Goal: Transaction & Acquisition: Purchase product/service

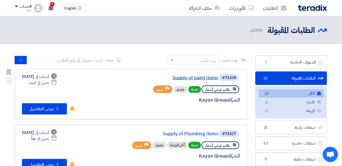
drag, startPoint x: 11, startPoint y: 0, endPoint x: 185, endPoint y: 76, distance: 189.5
click at [185, 76] on link "Supply of paint items" at bounding box center [162, 77] width 113 height 5
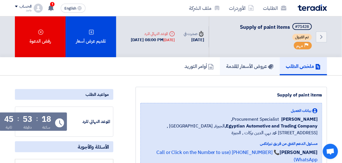
click at [241, 65] on h5 "عروض الأسعار المقدمة" at bounding box center [250, 66] width 48 height 6
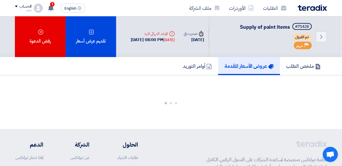
click at [241, 65] on h5 "عروض الأسعار المقدمة" at bounding box center [249, 66] width 50 height 6
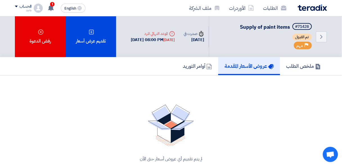
click at [245, 64] on h5 "عروض الأسعار المقدمة" at bounding box center [249, 66] width 50 height 6
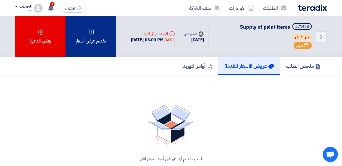
click at [98, 43] on div "تقديم عرض أسعار" at bounding box center [91, 36] width 51 height 41
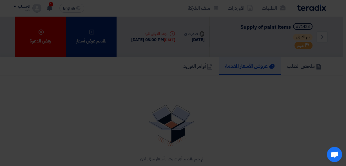
click at [98, 43] on div "أبدأ في تقديم عرض أسعار جديد تقديم عرض أسعار جديد من البداية" at bounding box center [173, 53] width 296 height 60
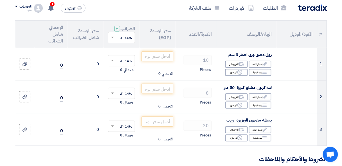
scroll to position [60, 0]
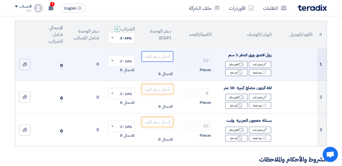
click at [155, 60] on input "number" at bounding box center [158, 56] width 32 height 10
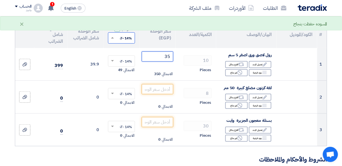
type input "35"
click at [123, 43] on input "text" at bounding box center [125, 38] width 16 height 9
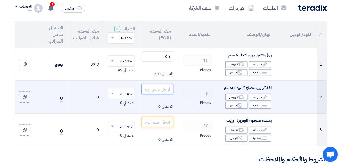
click at [161, 94] on input "number" at bounding box center [158, 89] width 32 height 10
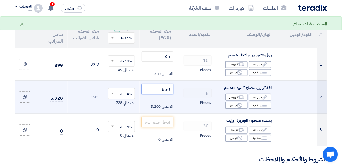
type input "650"
click at [122, 96] on input "text" at bounding box center [125, 94] width 16 height 9
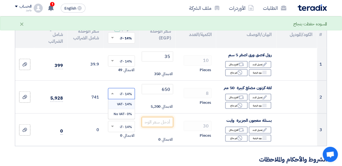
click at [122, 43] on input "text" at bounding box center [125, 38] width 16 height 9
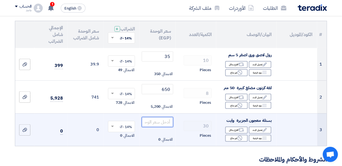
click at [161, 125] on input "number" at bounding box center [158, 122] width 32 height 10
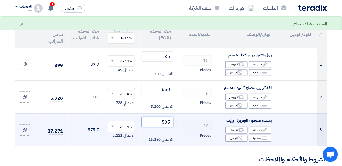
type input "505"
click at [117, 129] on input "text" at bounding box center [125, 126] width 16 height 9
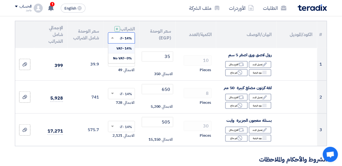
click at [114, 41] on span at bounding box center [111, 37] width 7 height 5
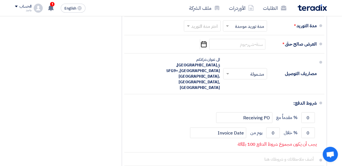
scroll to position [395, 0]
drag, startPoint x: 64, startPoint y: 74, endPoint x: 88, endPoint y: 63, distance: 26.3
click at [88, 63] on div "ملخص العرض المالي المجموع الجزئي جنيه مصري 20,700 تكلفه التوصيل" at bounding box center [64, 11] width 107 height 347
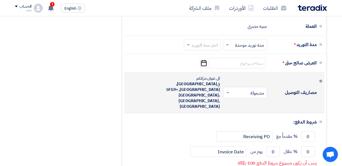
scroll to position [377, 0]
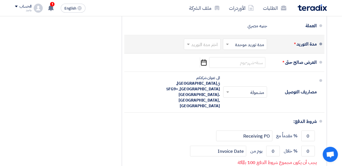
click at [198, 47] on input "text" at bounding box center [201, 45] width 34 height 8
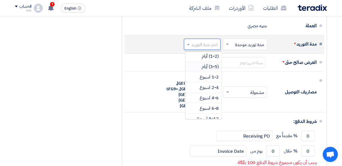
click at [208, 67] on span "(3-5) أيام" at bounding box center [210, 66] width 17 height 7
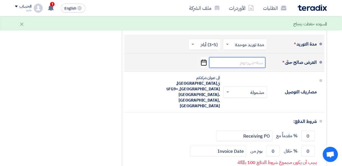
click at [240, 65] on input at bounding box center [237, 62] width 56 height 11
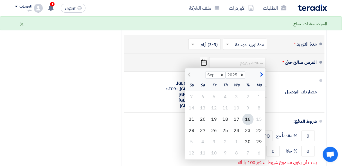
click at [248, 122] on div "16" at bounding box center [247, 119] width 11 height 11
type input "9/16/2025"
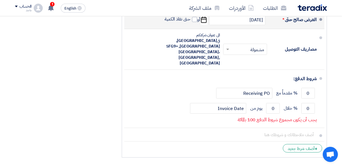
scroll to position [419, 0]
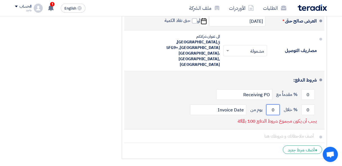
click at [269, 104] on input "0" at bounding box center [273, 109] width 14 height 11
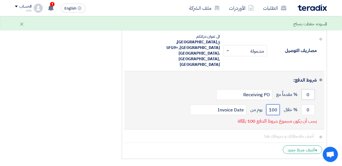
type input "100"
click at [305, 89] on input "0" at bounding box center [309, 94] width 14 height 11
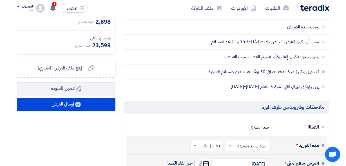
scroll to position [280, 0]
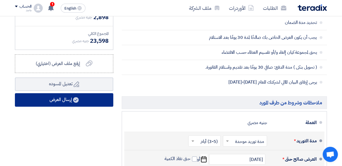
type input "100"
click at [63, 107] on button "إرسال العرض" at bounding box center [64, 100] width 98 height 14
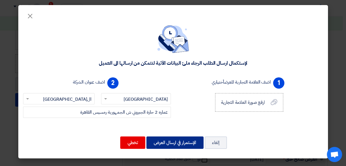
click at [159, 141] on button "الإستمرار في ارسال العرض" at bounding box center [174, 142] width 57 height 12
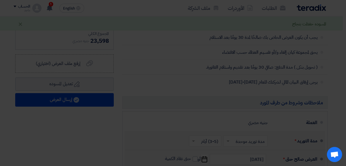
click at [159, 141] on td "70.7 (14%) VAT" at bounding box center [159, 139] width 32 height 17
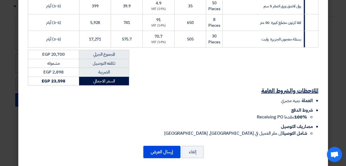
scroll to position [114, 0]
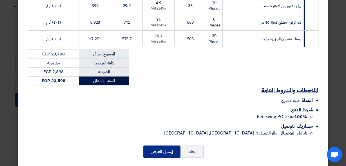
click at [163, 145] on button "إرسال العرض" at bounding box center [161, 151] width 37 height 12
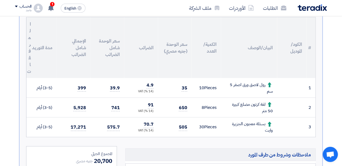
scroll to position [159, 0]
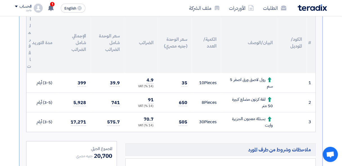
click at [111, 113] on td "575.7" at bounding box center [108, 123] width 34 height 20
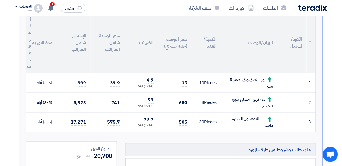
click at [111, 113] on td "575.7" at bounding box center [108, 123] width 34 height 20
click at [113, 113] on td "575.7" at bounding box center [108, 123] width 34 height 20
click at [44, 102] on td "(3-5) أيام" at bounding box center [42, 103] width 29 height 20
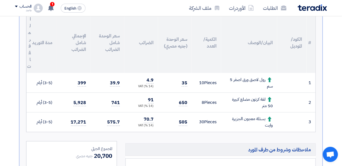
click at [44, 102] on td "(3-5) أيام" at bounding box center [42, 103] width 29 height 20
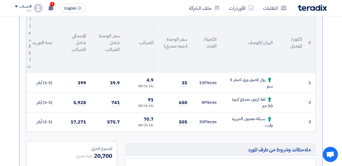
click at [44, 102] on td "(3-5) أيام" at bounding box center [42, 103] width 29 height 20
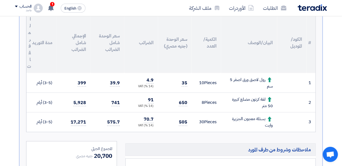
click at [44, 102] on td "(3-5) أيام" at bounding box center [42, 103] width 29 height 20
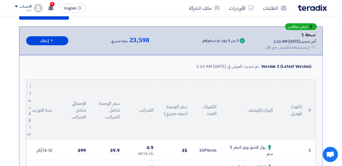
scroll to position [405, 0]
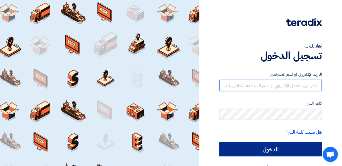
type input "[EMAIL_ADDRESS][DOMAIN_NAME]"
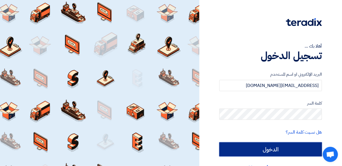
click at [219, 148] on input "الدخول" at bounding box center [270, 149] width 103 height 14
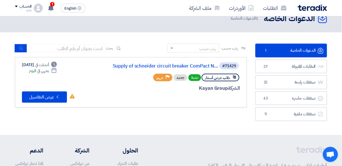
scroll to position [4, 0]
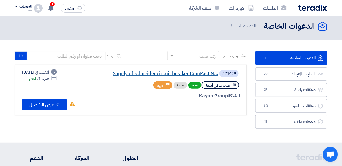
click at [163, 75] on link "Supply of schneider circuit breaker ComPact N..." at bounding box center [162, 73] width 113 height 5
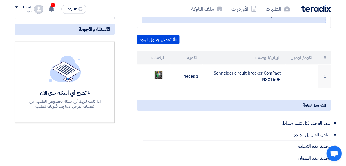
scroll to position [127, 0]
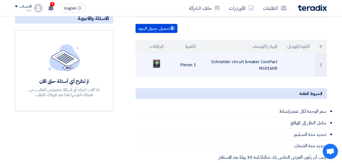
click at [158, 66] on img at bounding box center [157, 64] width 8 height 10
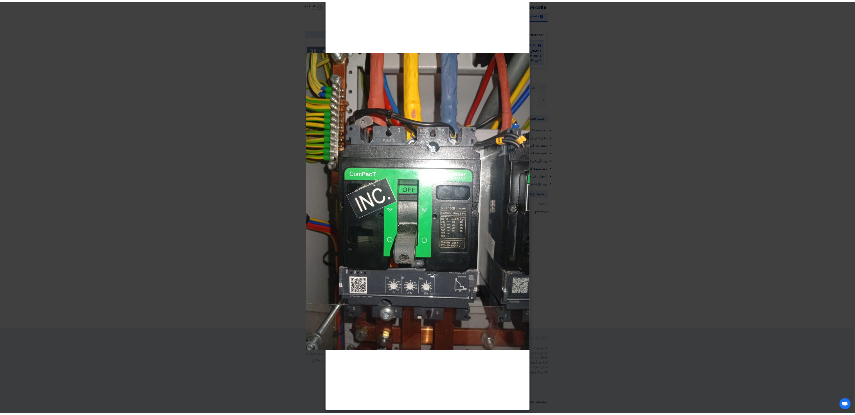
scroll to position [19, 0]
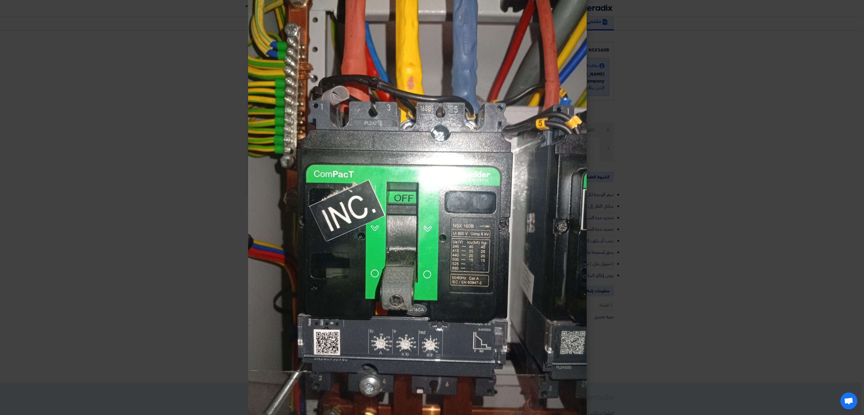
click at [342, 166] on modal-container at bounding box center [432, 207] width 864 height 415
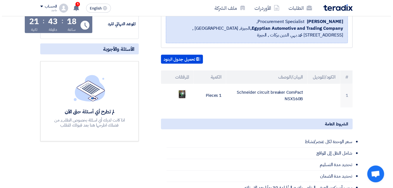
scroll to position [96, 0]
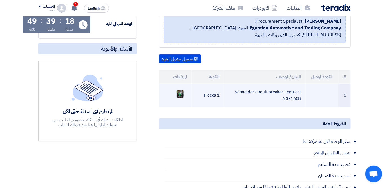
click at [177, 95] on img at bounding box center [180, 94] width 8 height 10
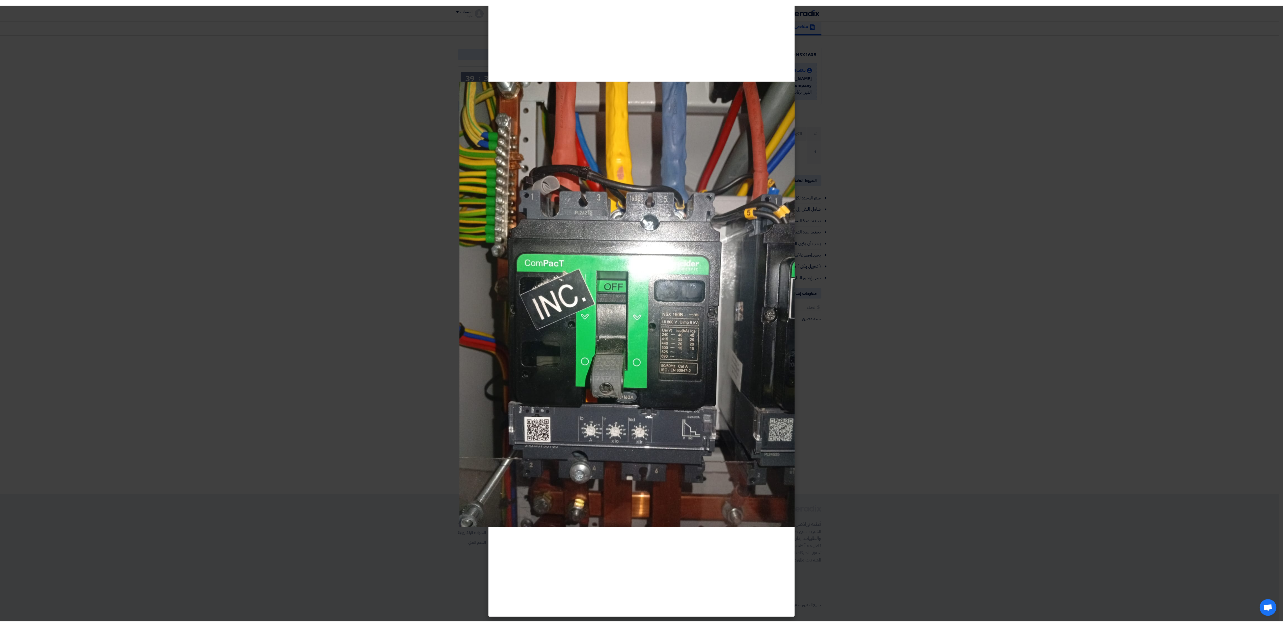
scroll to position [19, 0]
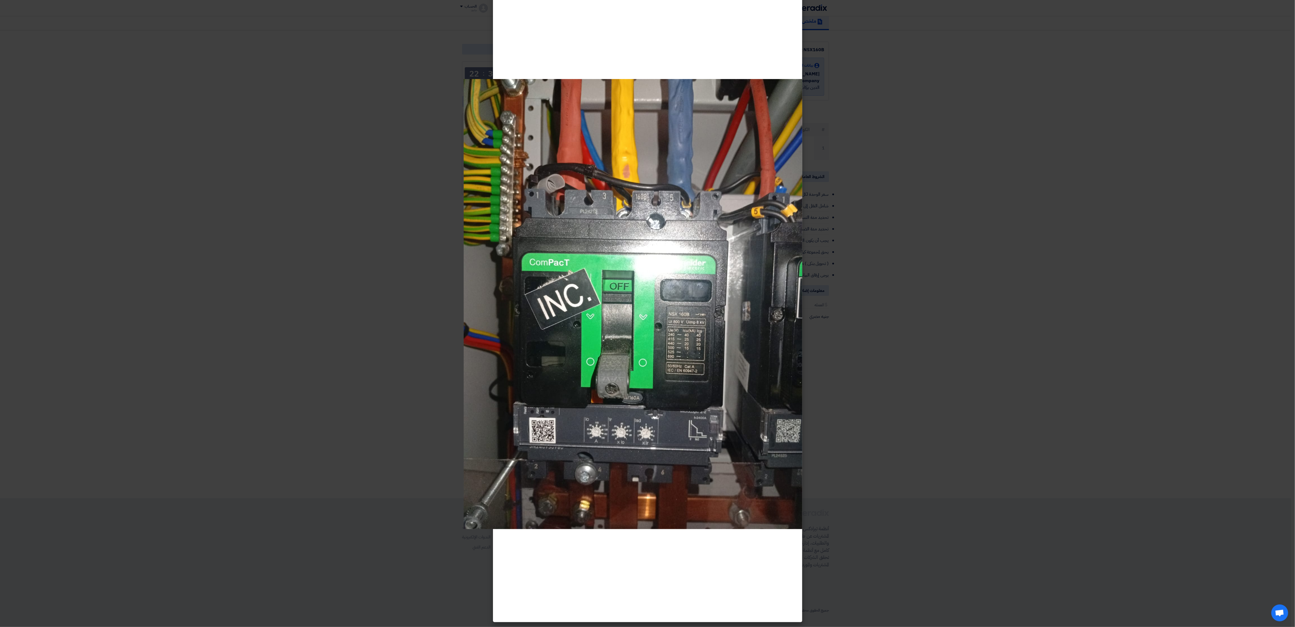
click at [276, 166] on modal-container at bounding box center [647, 313] width 1295 height 627
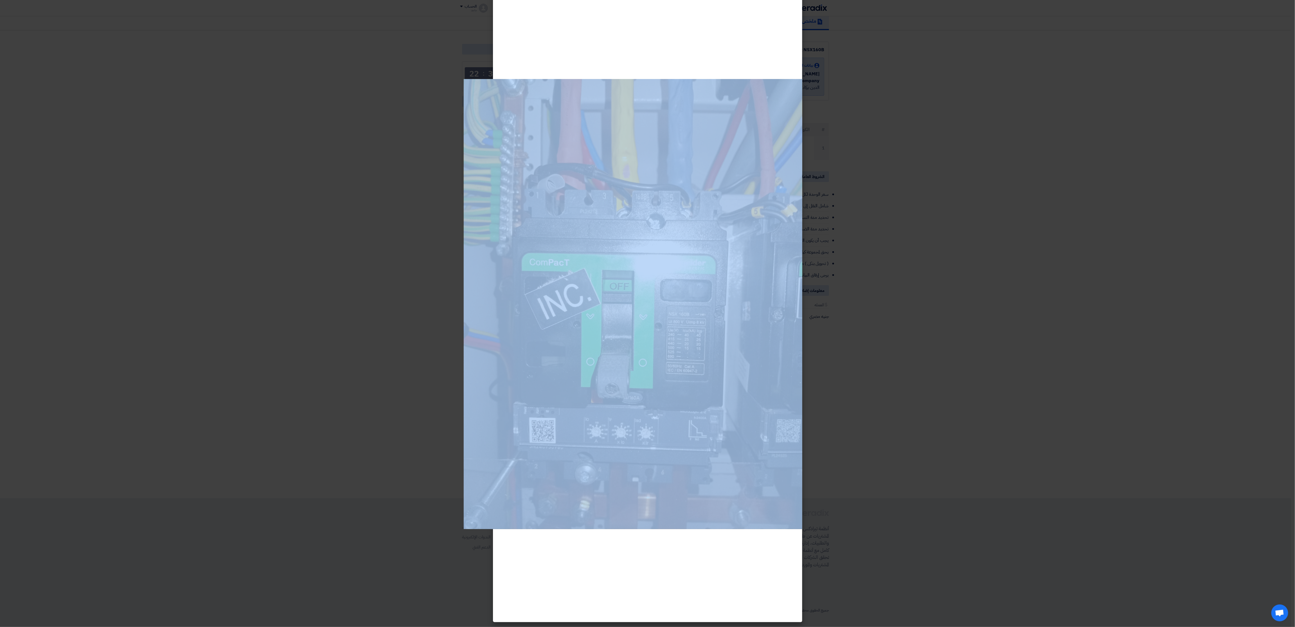
click at [276, 166] on modal-container at bounding box center [647, 313] width 1295 height 627
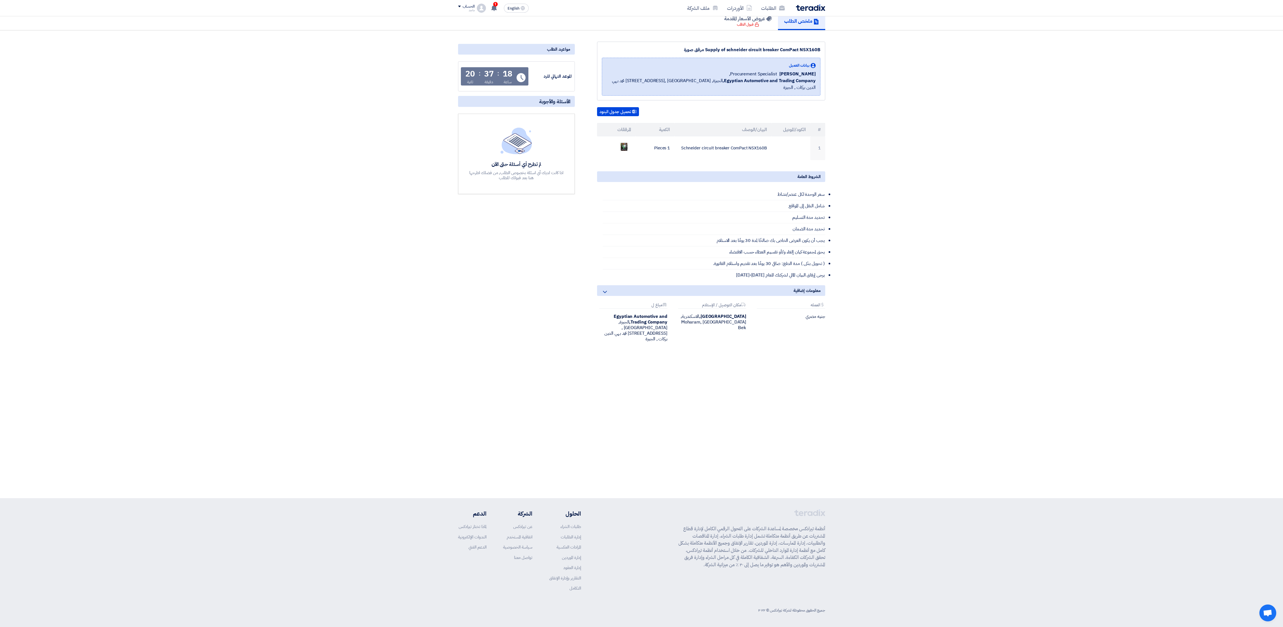
click at [276, 166] on section "Supply of schneider circuit breaker ComPact NSX160B مرفق صورة بيانات العميل Fad…" at bounding box center [641, 206] width 1283 height 352
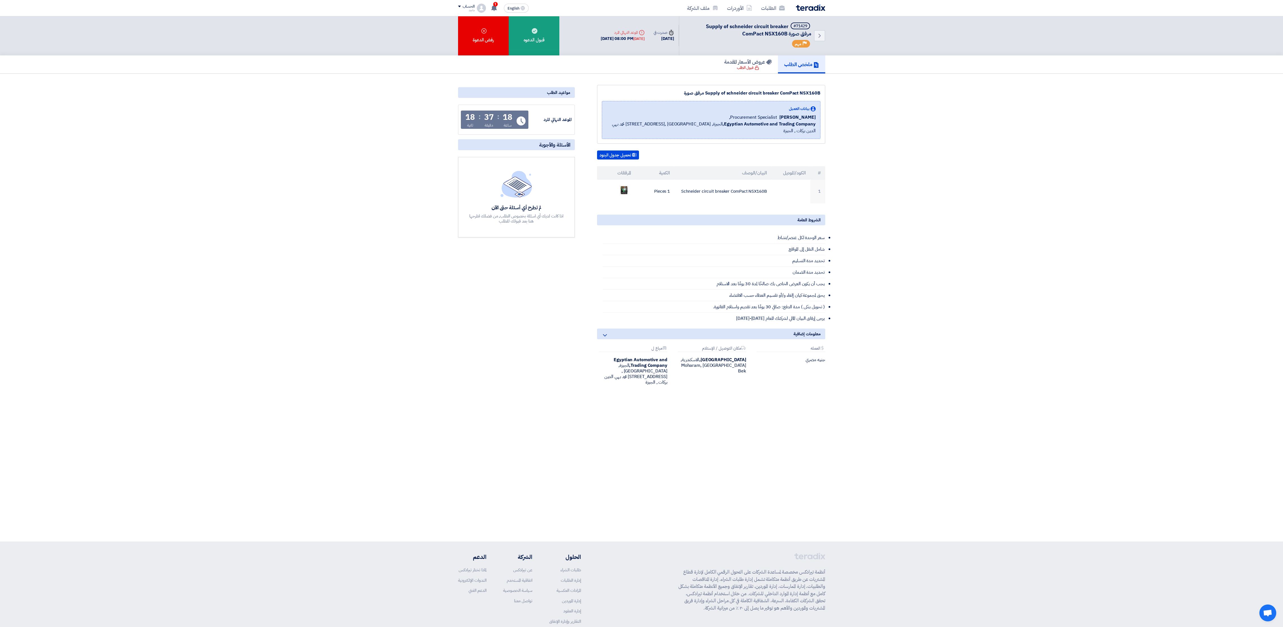
click at [296, 166] on section "Supply of schneider circuit breaker ComPact NSX160B مرفق صورة بيانات العميل Fad…" at bounding box center [641, 250] width 1283 height 352
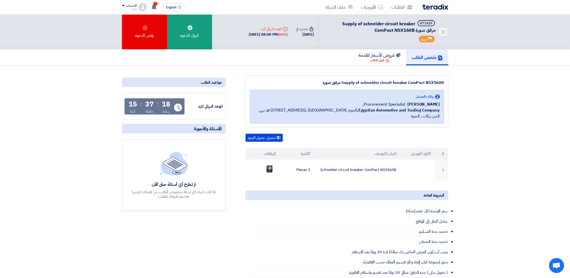
scroll to position [0, 0]
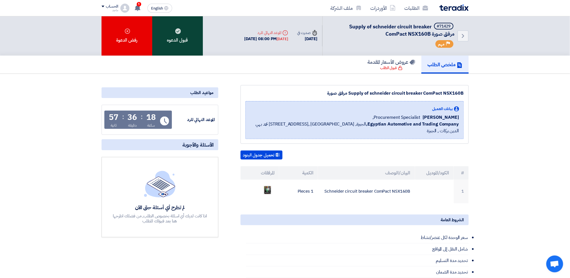
click at [187, 43] on div "قبول الدعوه" at bounding box center [177, 36] width 51 height 40
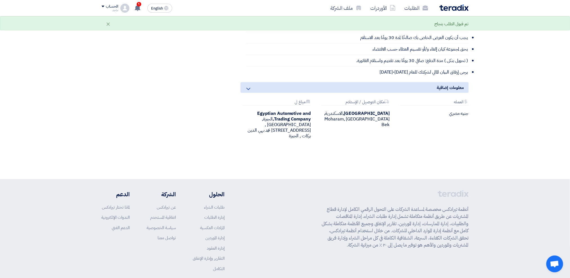
scroll to position [265, 0]
